Goal: Task Accomplishment & Management: Use online tool/utility

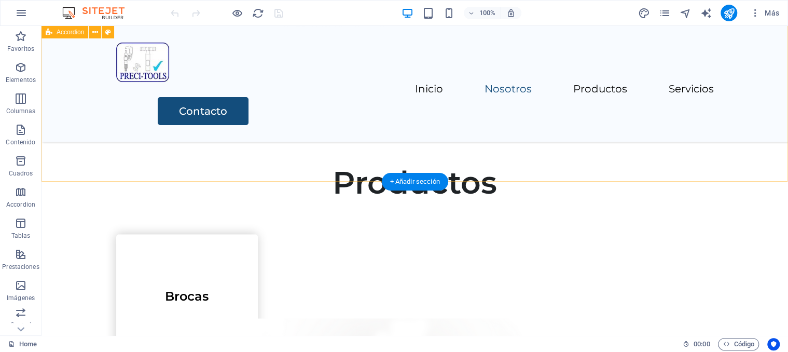
scroll to position [1112, 0]
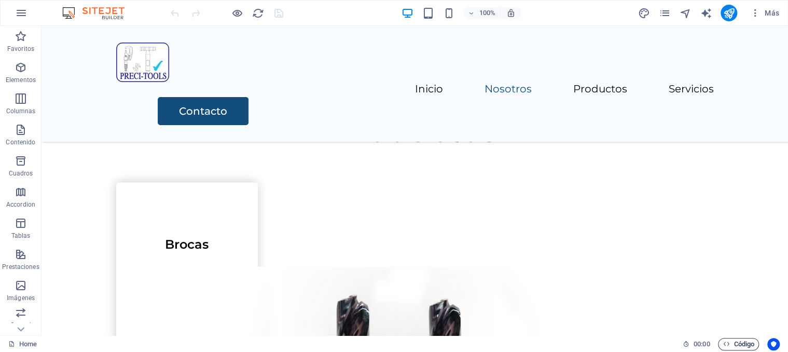
click at [745, 341] on span "Código" at bounding box center [739, 344] width 32 height 12
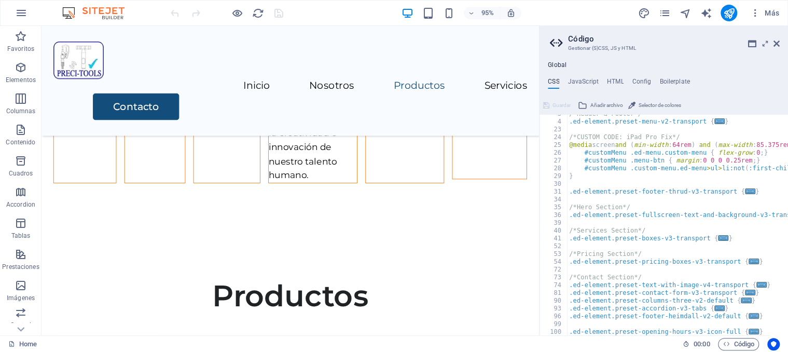
scroll to position [0, 0]
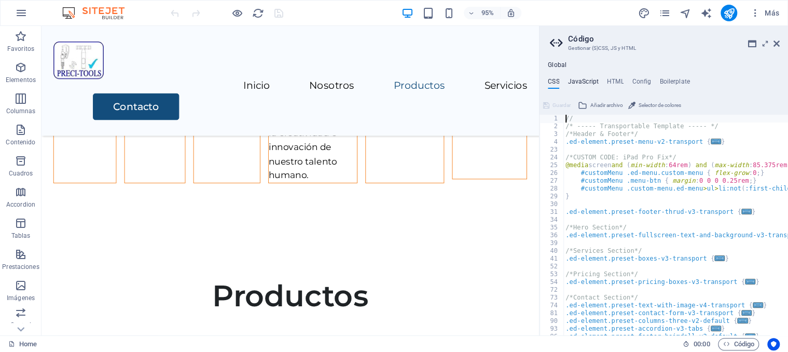
click at [577, 78] on h4 "JavaScript" at bounding box center [582, 83] width 31 height 11
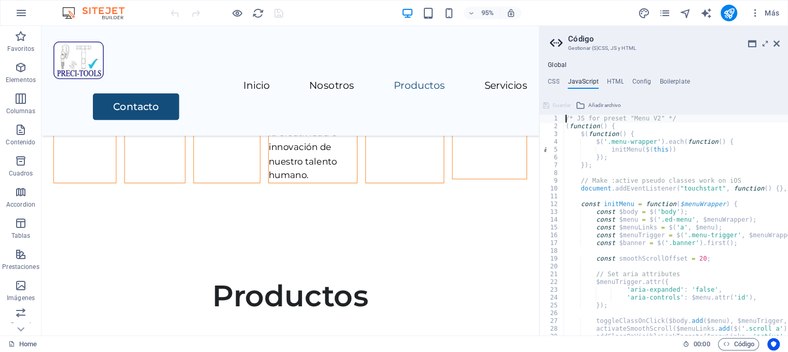
type textarea "/* JS for preset "Menu V2" */"
click at [620, 82] on h4 "HTML" at bounding box center [615, 83] width 17 height 11
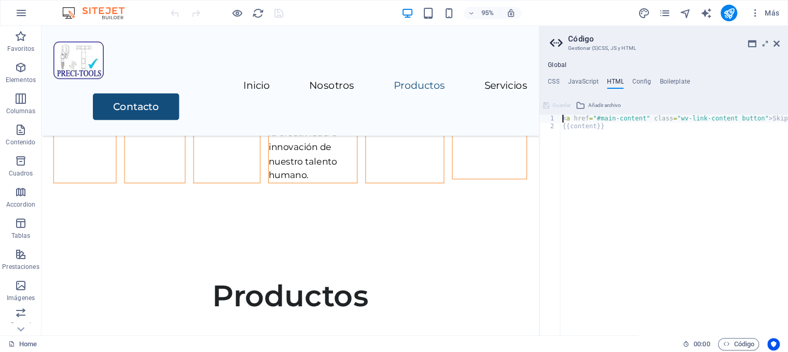
type textarea "<a href="#main-content" class="wv-link-content button">Skip to main content</a>"
click at [640, 81] on h4 "Config" at bounding box center [641, 83] width 19 height 11
type textarea "$color-background: #ffffff;"
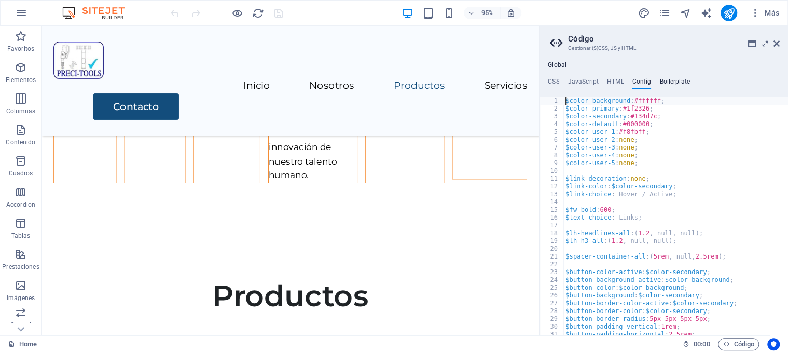
click at [686, 84] on h4 "Boilerplate" at bounding box center [674, 83] width 31 height 11
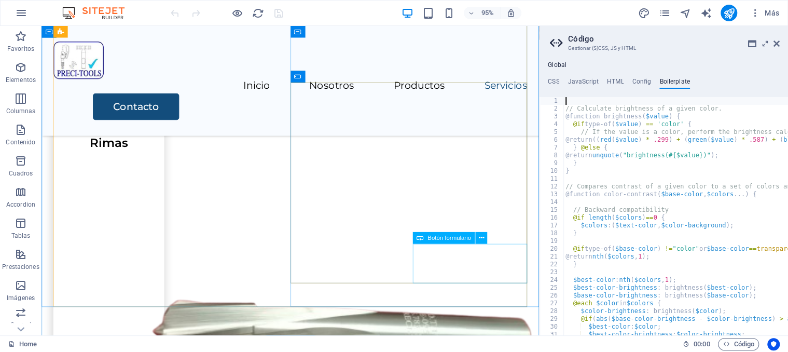
scroll to position [2350, 0]
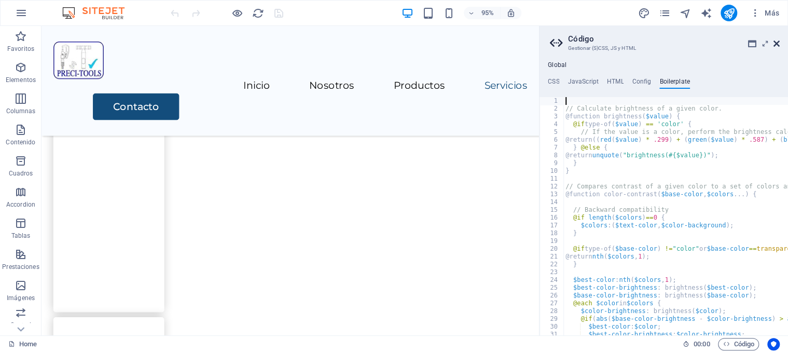
click at [778, 45] on icon at bounding box center [776, 43] width 6 height 8
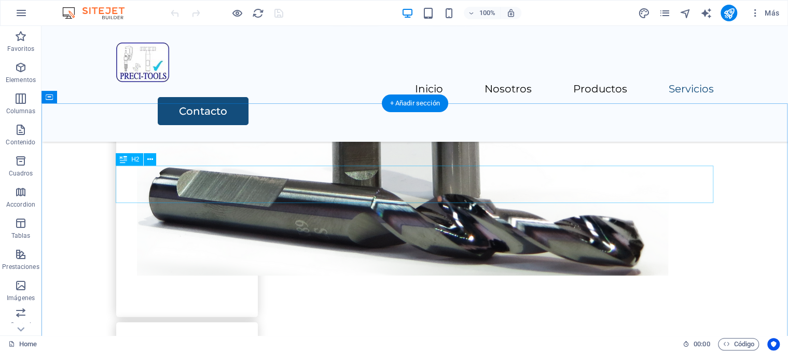
scroll to position [1587, 0]
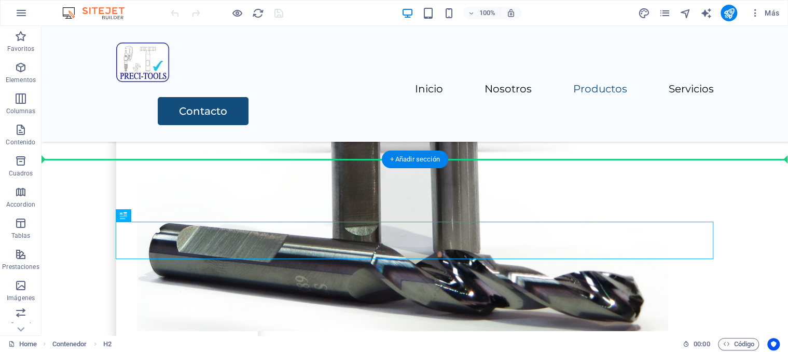
drag, startPoint x: 177, startPoint y: 241, endPoint x: 135, endPoint y: 195, distance: 62.8
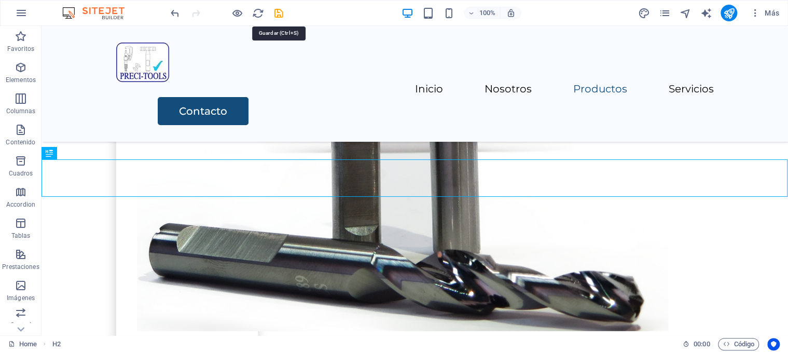
click at [280, 11] on icon "save" at bounding box center [279, 13] width 12 height 12
